Goal: Transaction & Acquisition: Obtain resource

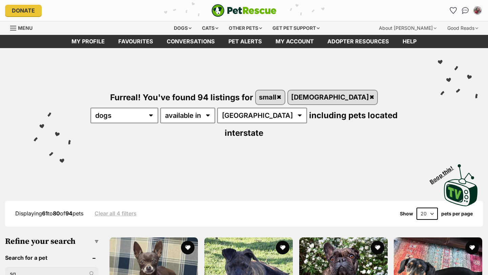
scroll to position [103, 0]
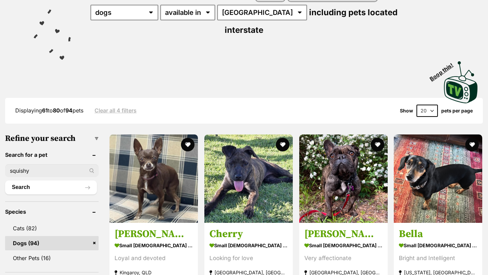
type input "squishy"
click at [5, 181] on button "Search" at bounding box center [51, 188] width 92 height 14
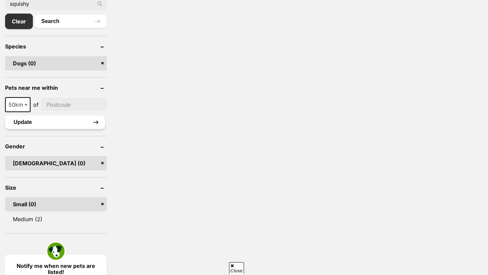
scroll to position [255, 0]
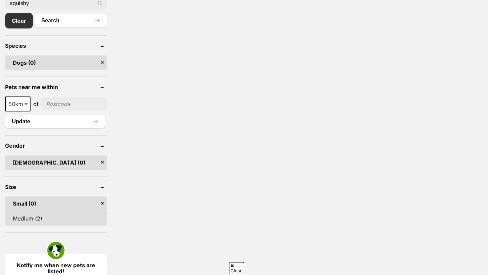
click at [54, 220] on link "Medium (2)" at bounding box center [56, 219] width 102 height 14
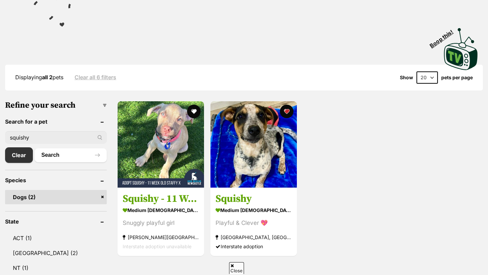
scroll to position [138, 0]
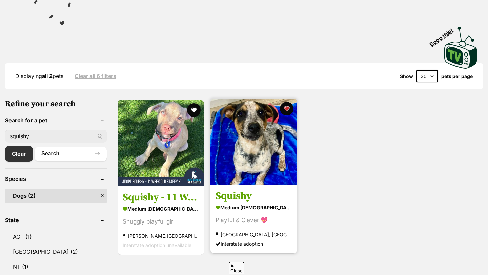
click at [258, 128] on img at bounding box center [254, 142] width 86 height 86
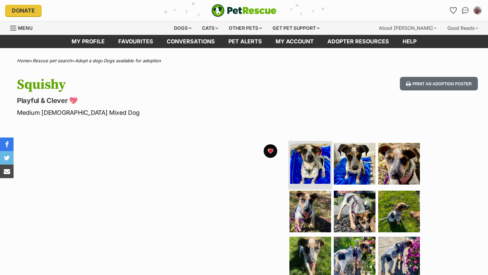
click at [297, 163] on img at bounding box center [310, 164] width 40 height 40
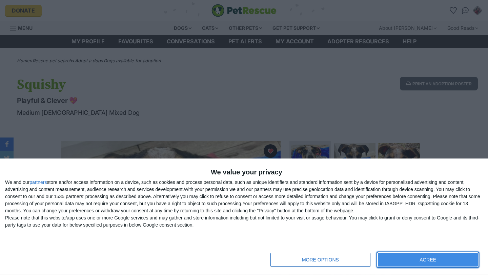
click at [451, 258] on button "AGREE" at bounding box center [428, 260] width 100 height 14
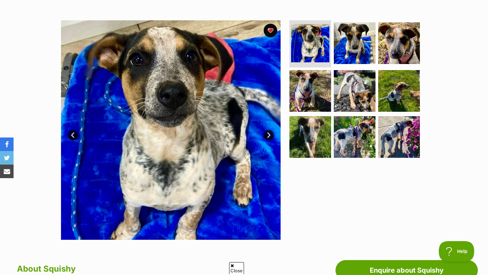
click at [271, 137] on link "Next" at bounding box center [269, 135] width 10 height 10
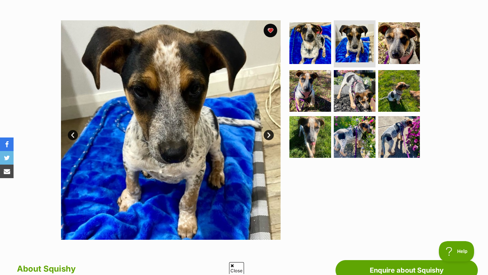
click at [271, 137] on link "Next" at bounding box center [269, 135] width 10 height 10
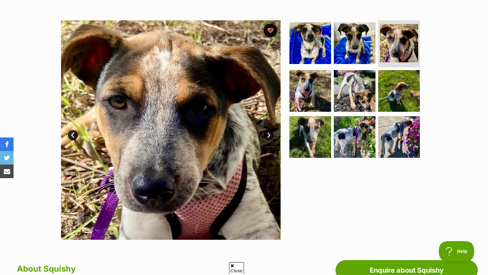
click at [271, 137] on link "Next" at bounding box center [269, 135] width 10 height 10
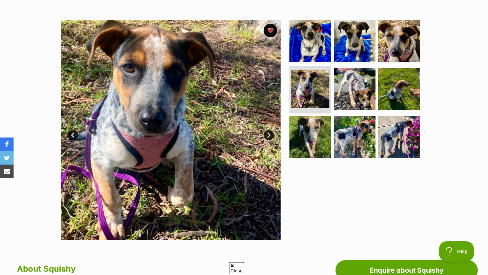
click at [271, 137] on link "Next" at bounding box center [269, 135] width 10 height 10
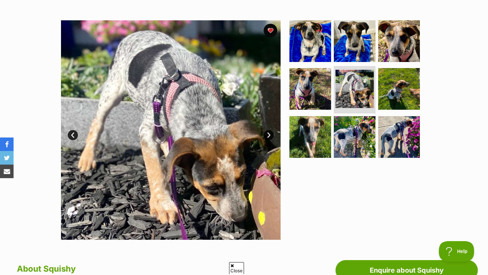
click at [271, 137] on link "Next" at bounding box center [269, 135] width 10 height 10
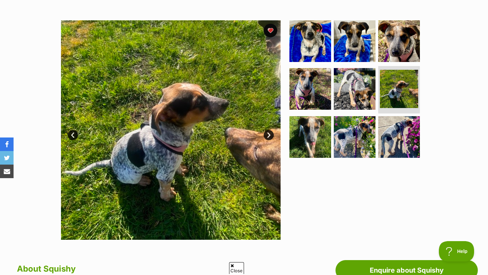
click at [271, 137] on link "Next" at bounding box center [269, 135] width 10 height 10
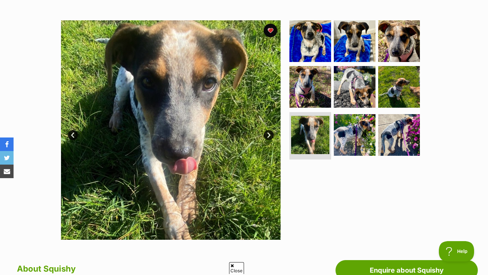
click at [271, 137] on link "Next" at bounding box center [269, 135] width 10 height 10
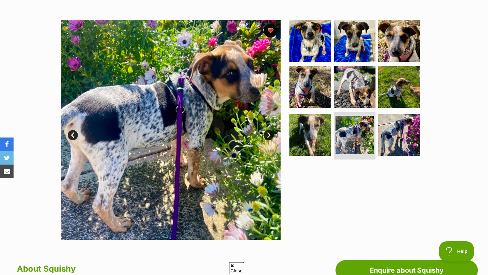
click at [271, 137] on link "Next" at bounding box center [269, 135] width 10 height 10
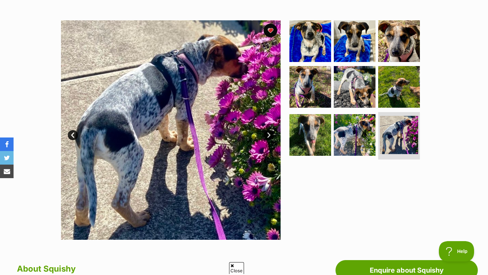
click at [271, 137] on link "Next" at bounding box center [269, 135] width 10 height 10
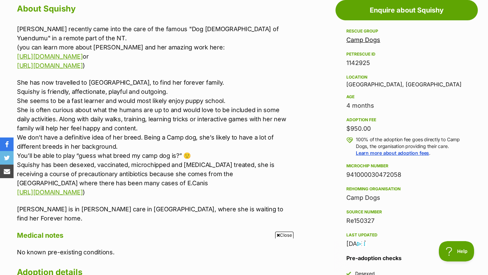
scroll to position [382, 0]
